Goal: Information Seeking & Learning: Learn about a topic

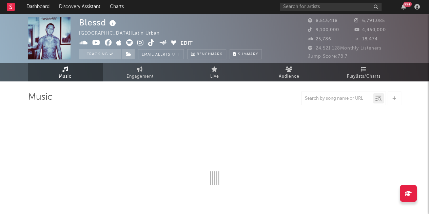
select select "6m"
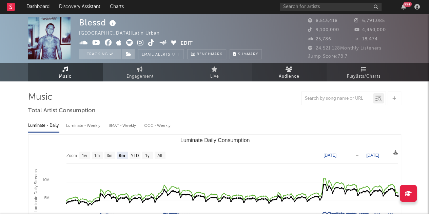
click at [282, 80] on span "Audience" at bounding box center [289, 77] width 21 height 8
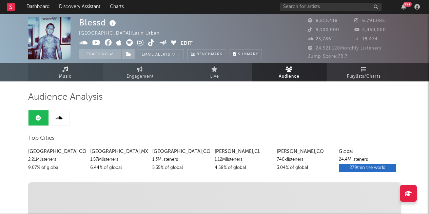
click at [71, 70] on link "Music" at bounding box center [65, 72] width 75 height 19
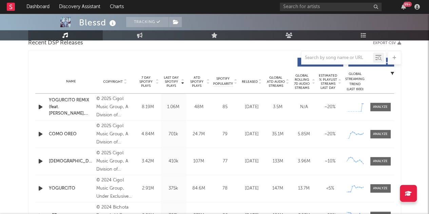
select select "6m"
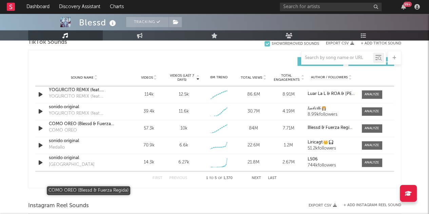
scroll to position [471, 0]
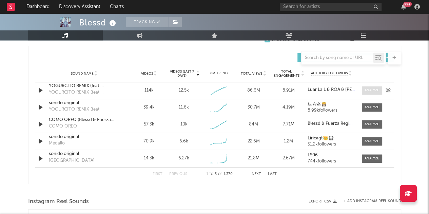
click at [370, 89] on div at bounding box center [372, 90] width 15 height 5
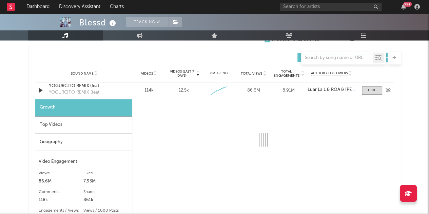
select select "1w"
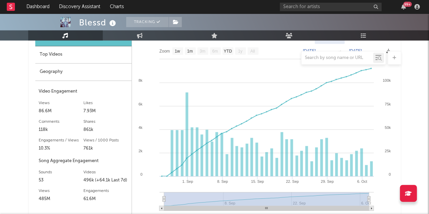
scroll to position [539, 0]
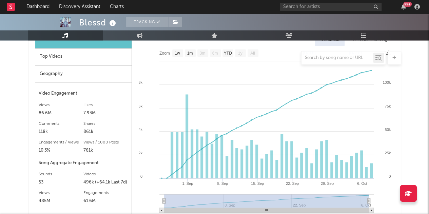
click at [52, 55] on div at bounding box center [214, 58] width 373 height 14
click at [52, 57] on div at bounding box center [214, 58] width 373 height 14
click at [55, 61] on div at bounding box center [214, 58] width 373 height 14
click at [51, 77] on div "Geography" at bounding box center [83, 73] width 96 height 17
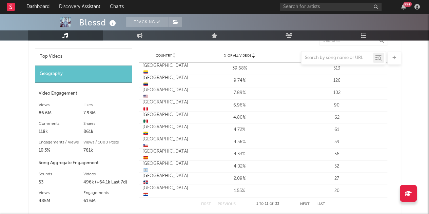
click at [53, 57] on div at bounding box center [214, 58] width 373 height 14
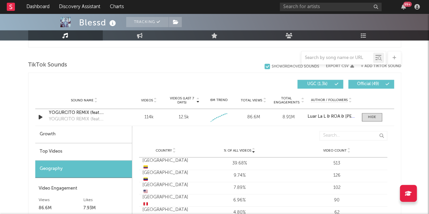
scroll to position [439, 0]
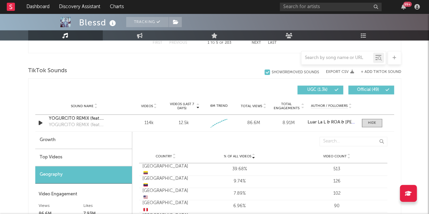
click at [43, 156] on div "Top Videos" at bounding box center [83, 157] width 97 height 17
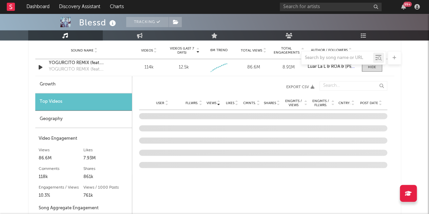
scroll to position [494, 0]
